Goal: Find specific page/section: Find specific page/section

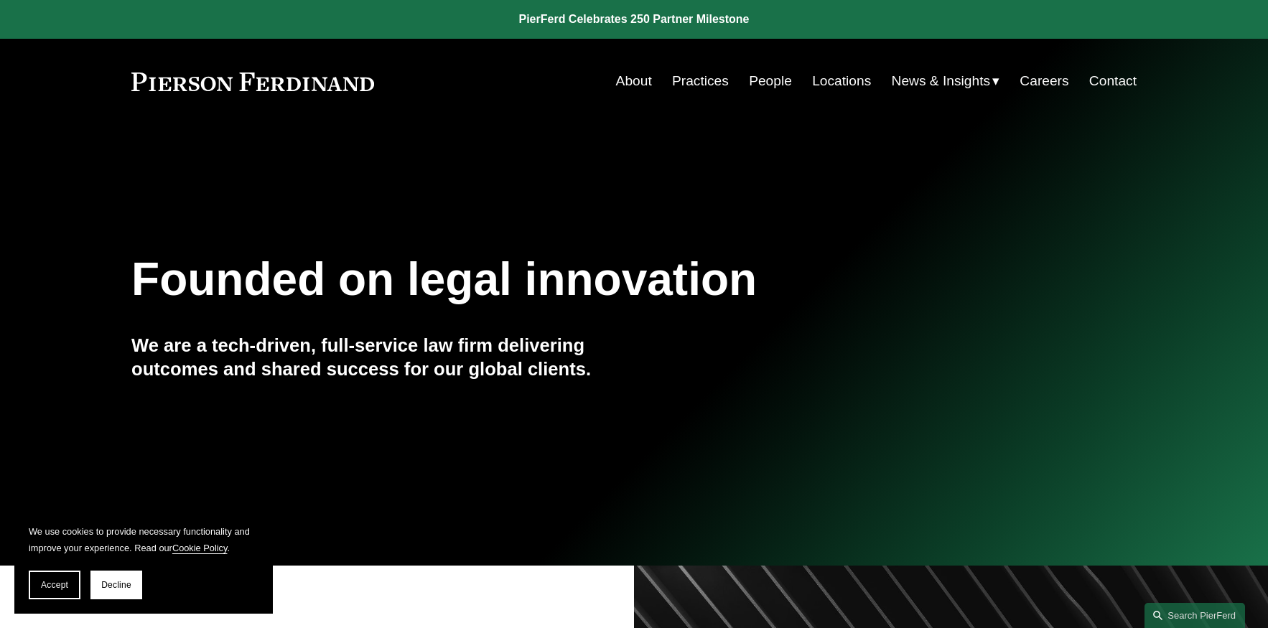
click at [759, 83] on link "People" at bounding box center [770, 81] width 43 height 27
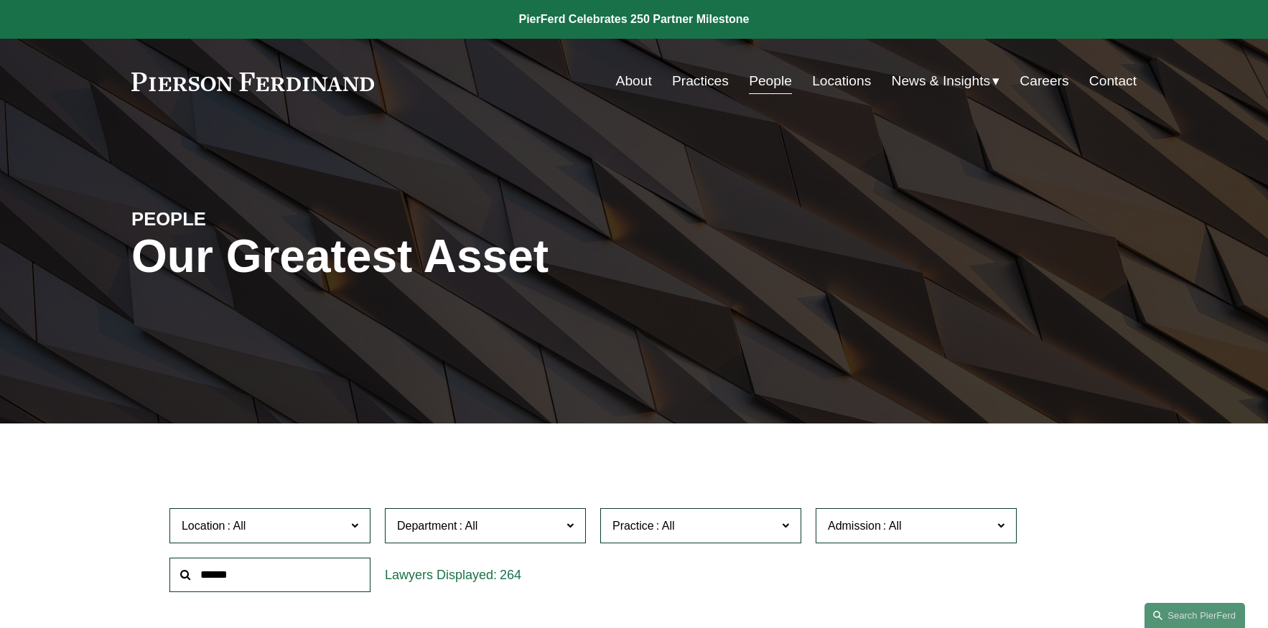
click at [827, 80] on link "Locations" at bounding box center [841, 81] width 59 height 27
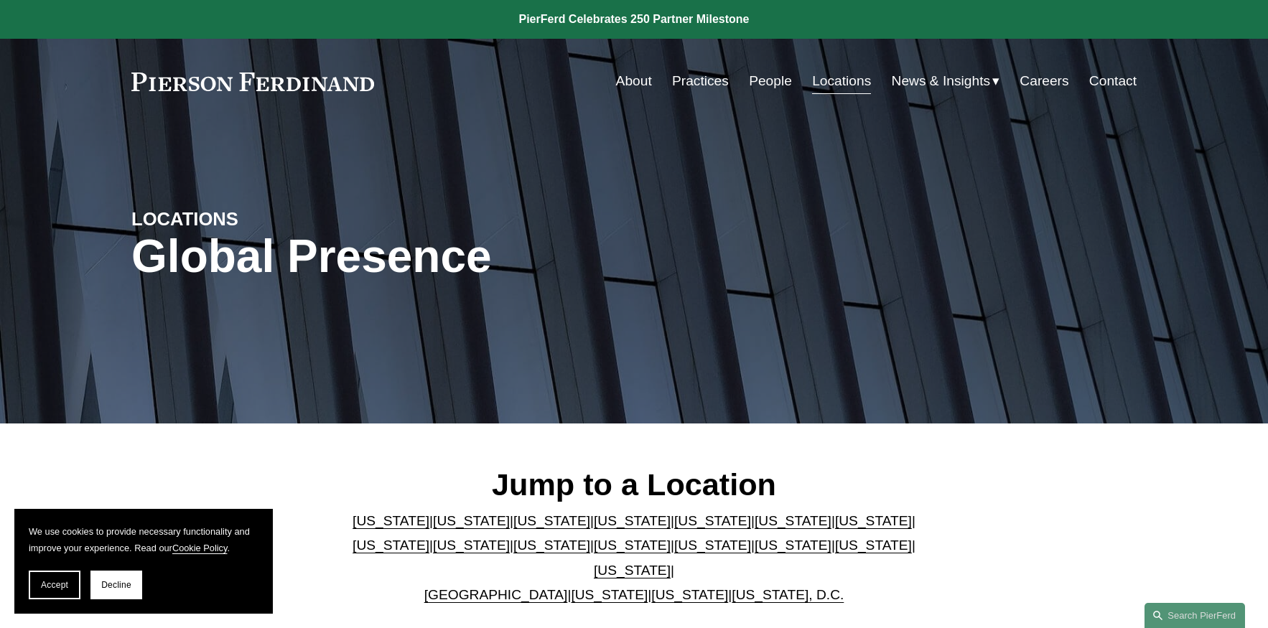
click at [659, 514] on div "[US_STATE] | [US_STATE] | [US_STATE] | [US_STATE] | [US_STATE] | [US_STATE] | […" at bounding box center [634, 558] width 587 height 99
click at [674, 520] on link "[US_STATE]" at bounding box center [712, 521] width 77 height 15
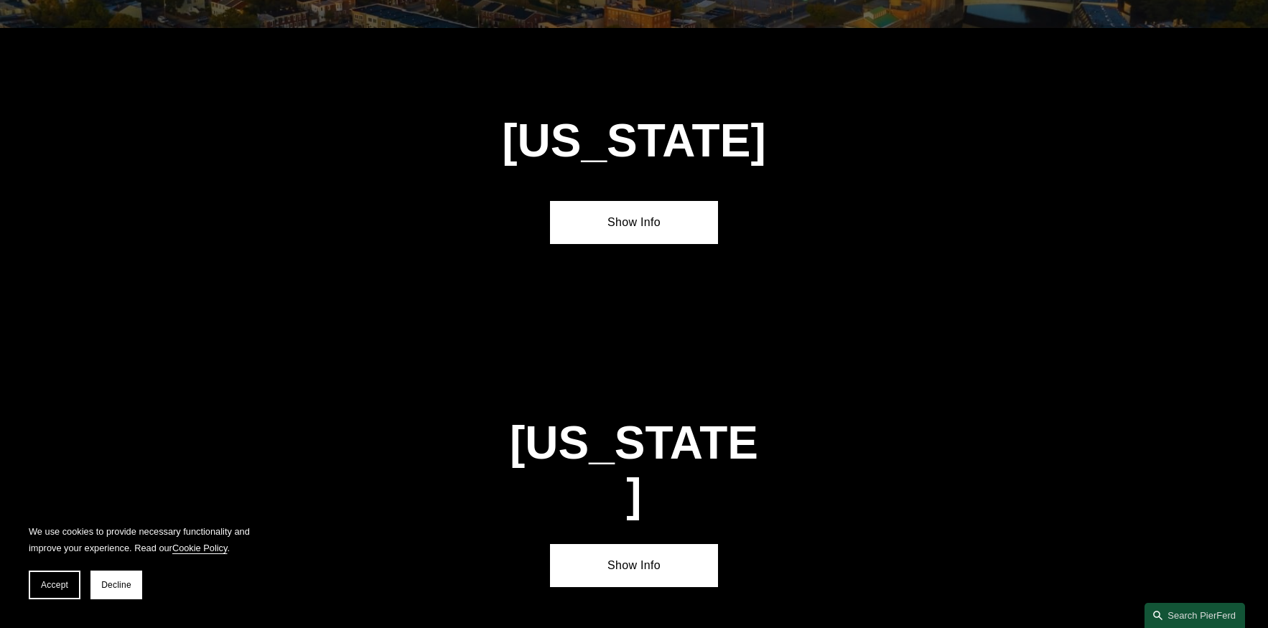
scroll to position [1847, 0]
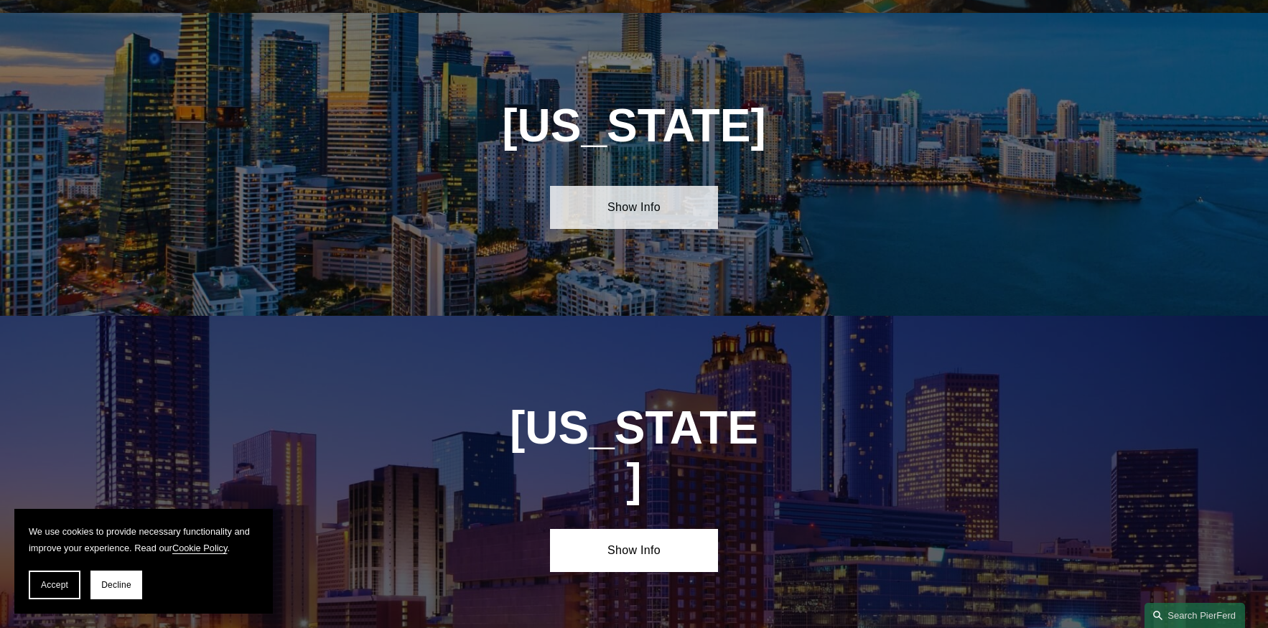
click at [684, 208] on link "Show Info" at bounding box center [633, 207] width 167 height 43
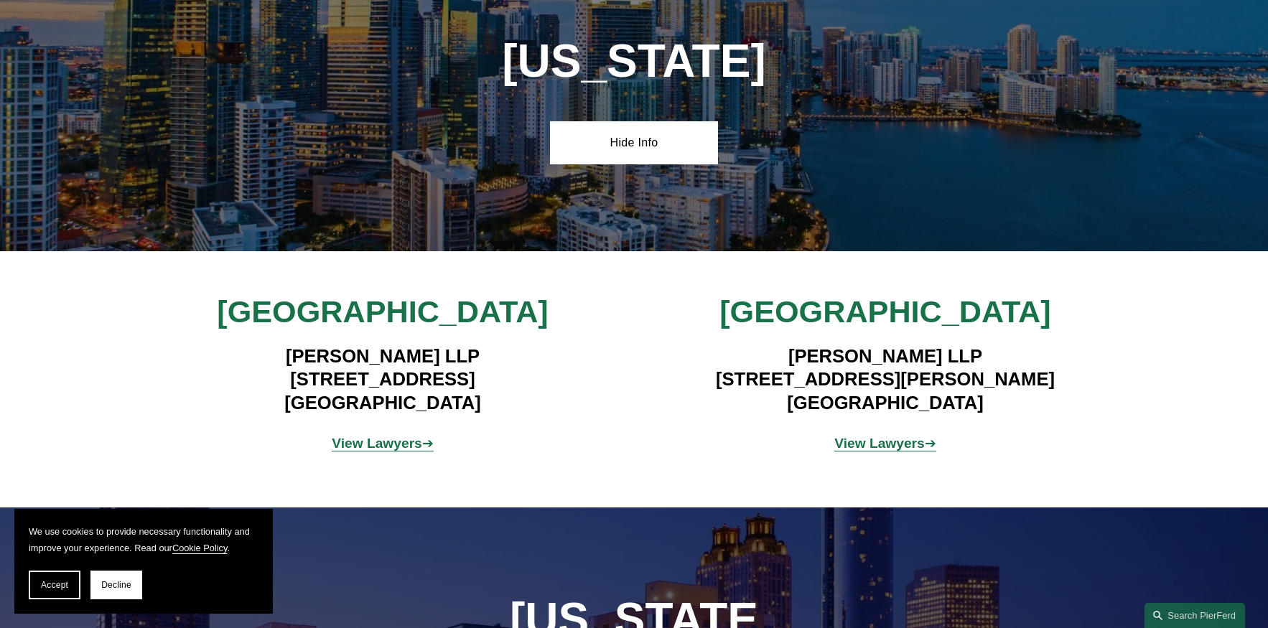
scroll to position [1917, 0]
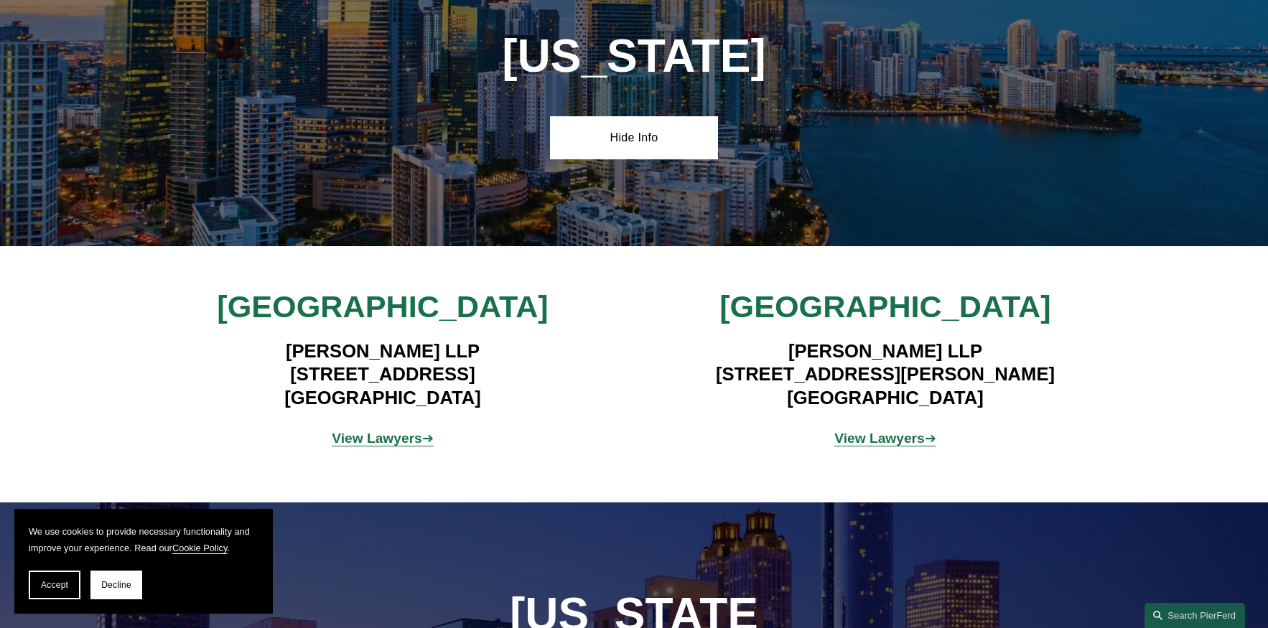
click at [397, 431] on strong "View Lawyers" at bounding box center [377, 438] width 90 height 15
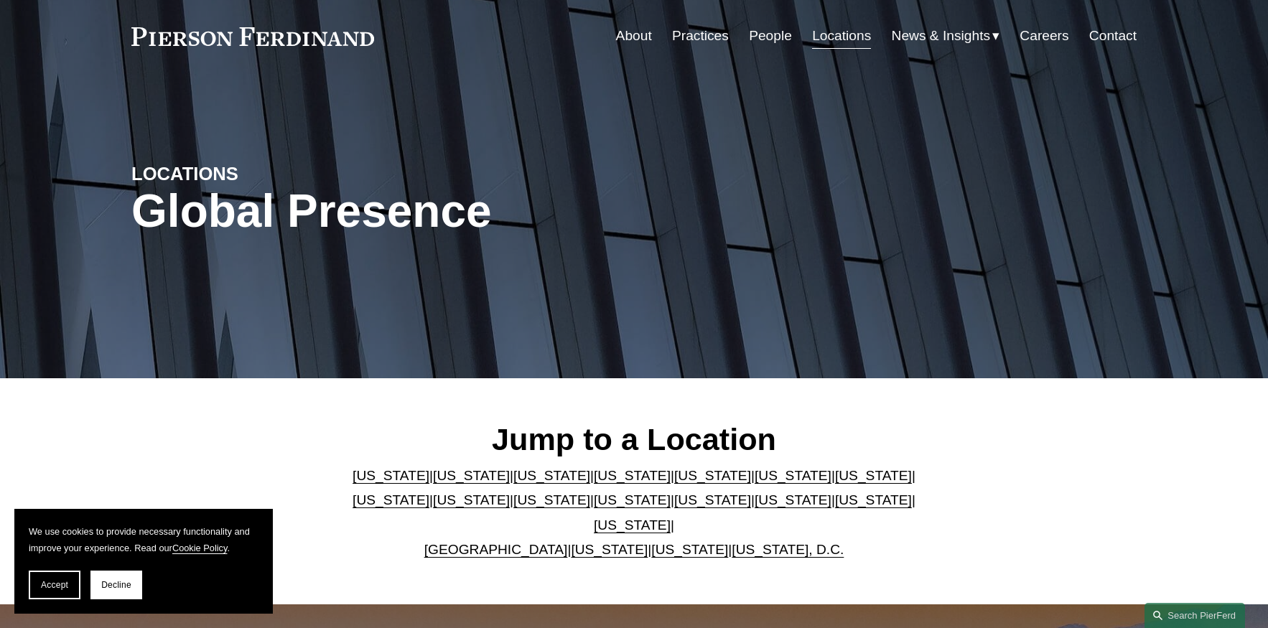
scroll to position [35, 0]
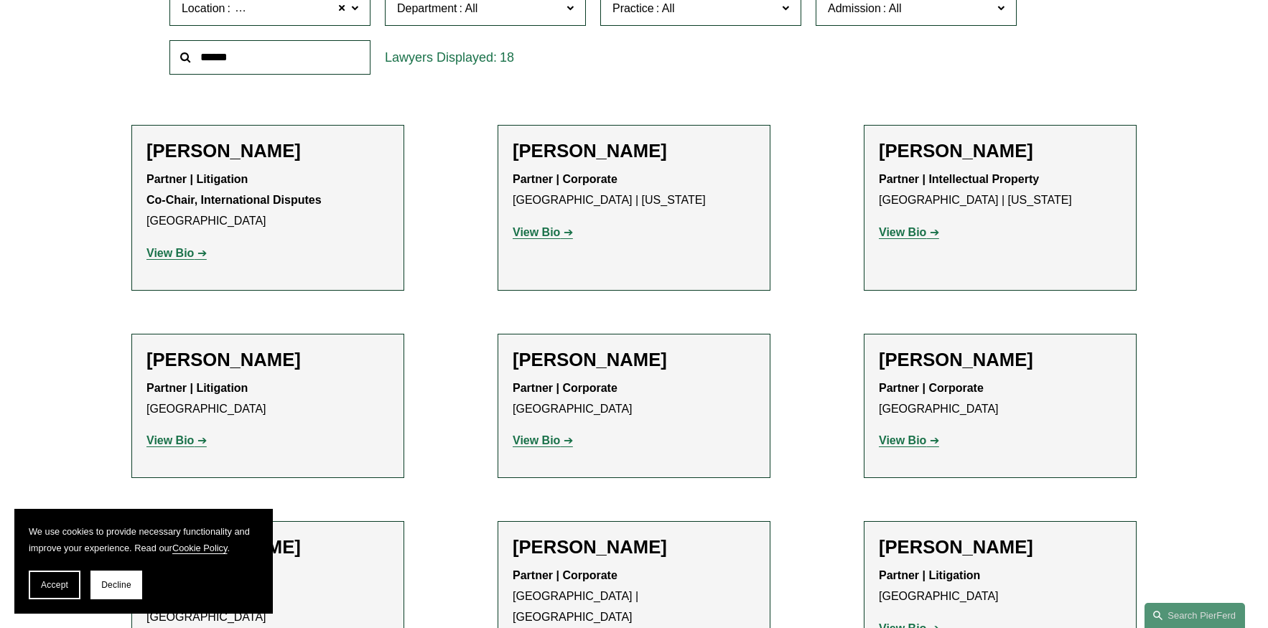
scroll to position [492, 0]
